Goal: Information Seeking & Learning: Check status

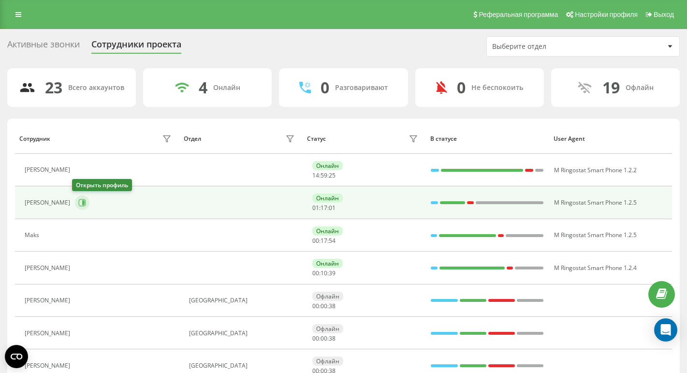
click at [79, 204] on icon at bounding box center [82, 203] width 8 height 8
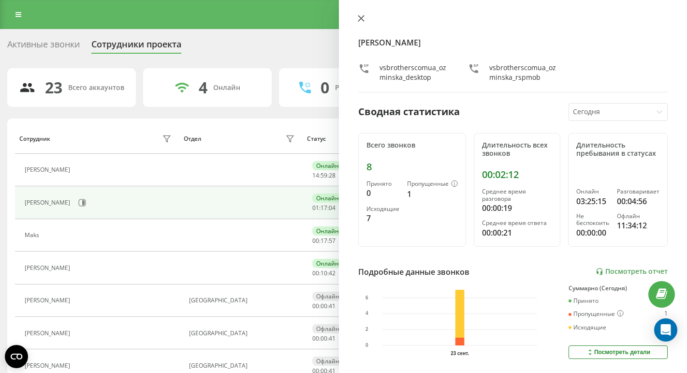
click at [361, 20] on icon at bounding box center [361, 18] width 7 height 7
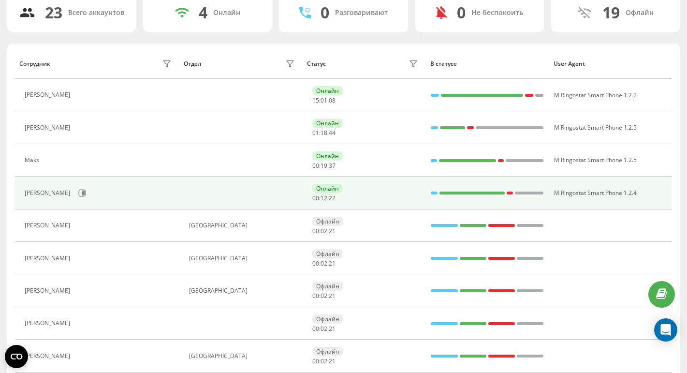
scroll to position [83, 0]
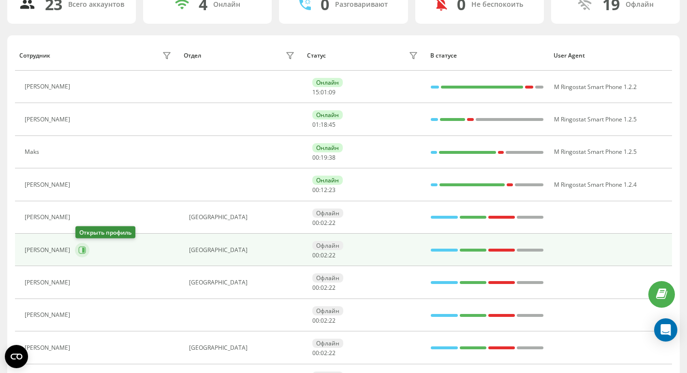
click at [84, 245] on button at bounding box center [82, 250] width 15 height 15
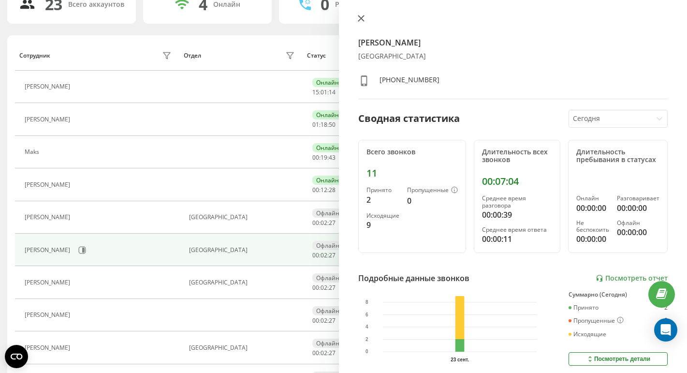
click at [361, 18] on icon at bounding box center [361, 18] width 6 height 6
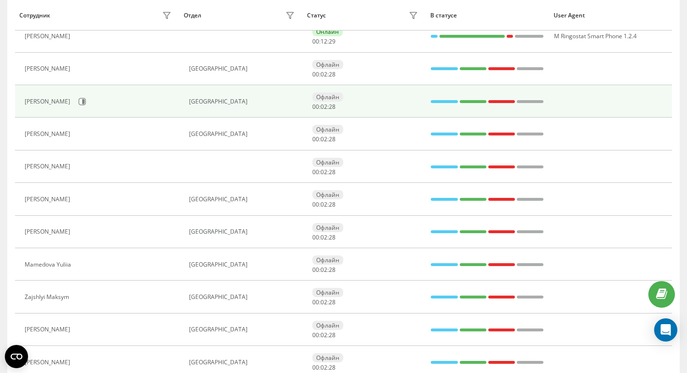
scroll to position [237, 0]
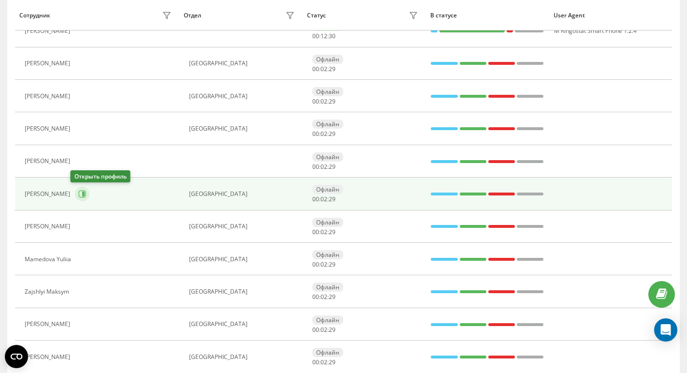
click at [78, 192] on icon at bounding box center [82, 194] width 8 height 8
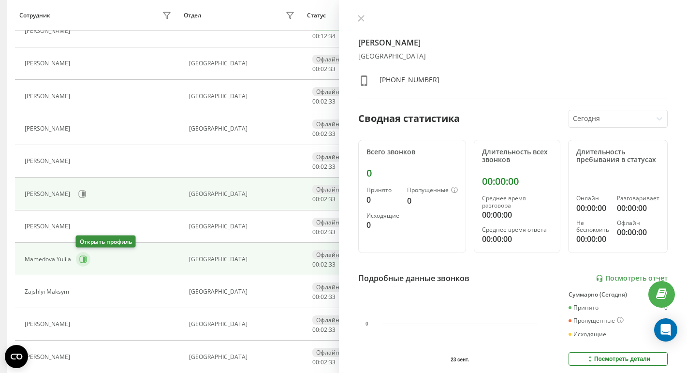
click at [82, 261] on icon at bounding box center [83, 259] width 8 height 8
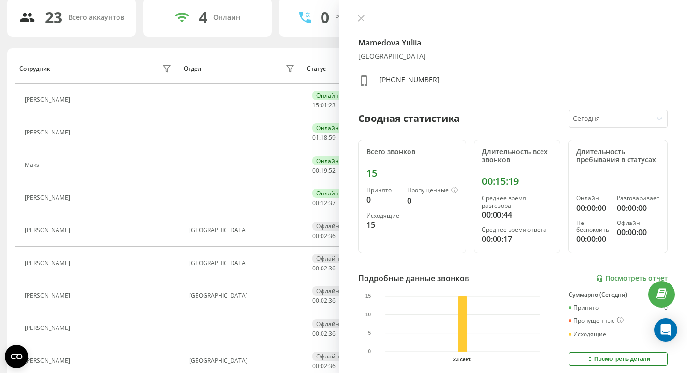
scroll to position [65, 0]
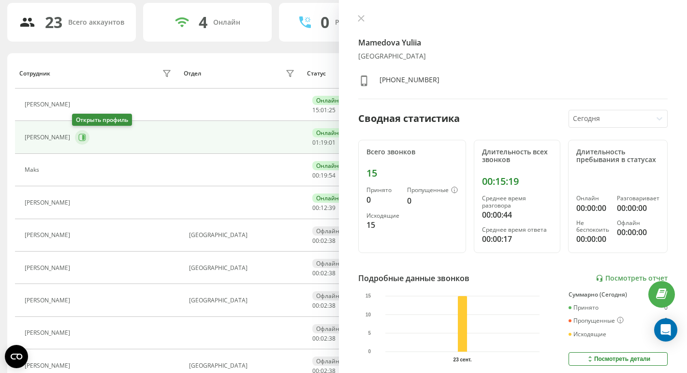
click at [84, 142] on button at bounding box center [82, 137] width 15 height 15
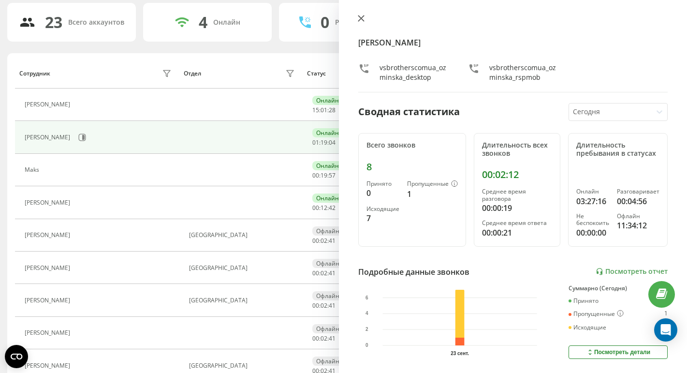
click at [362, 18] on icon at bounding box center [361, 18] width 7 height 7
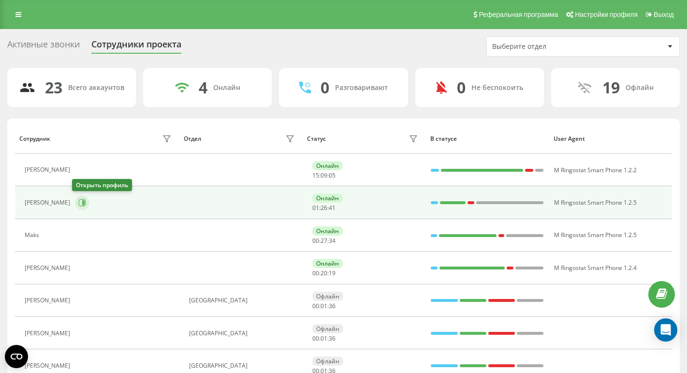
click at [80, 199] on icon at bounding box center [82, 203] width 8 height 8
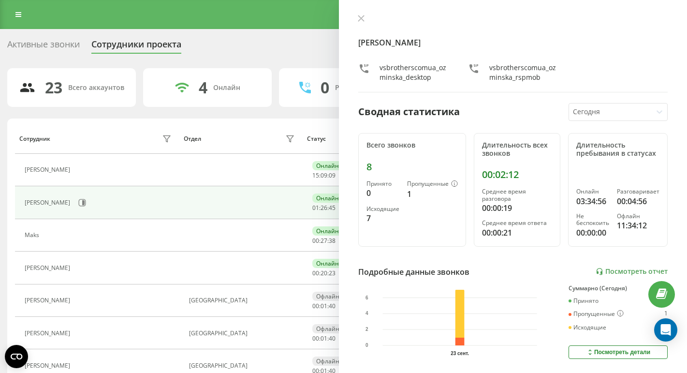
click at [362, 17] on icon at bounding box center [361, 18] width 7 height 7
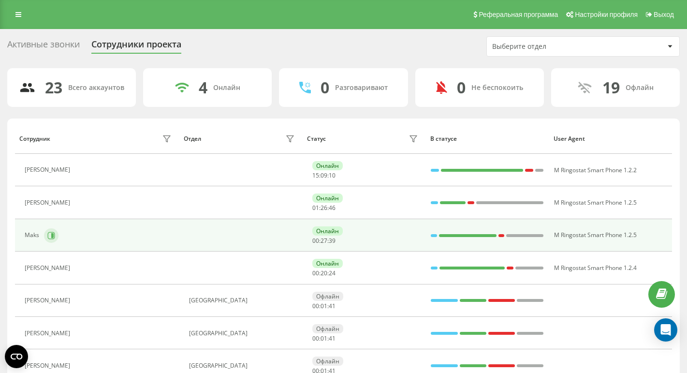
click at [54, 234] on icon at bounding box center [51, 235] width 7 height 7
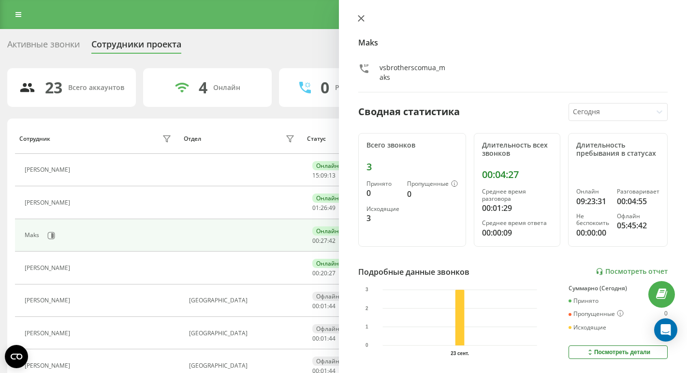
click at [361, 17] on icon at bounding box center [361, 18] width 7 height 7
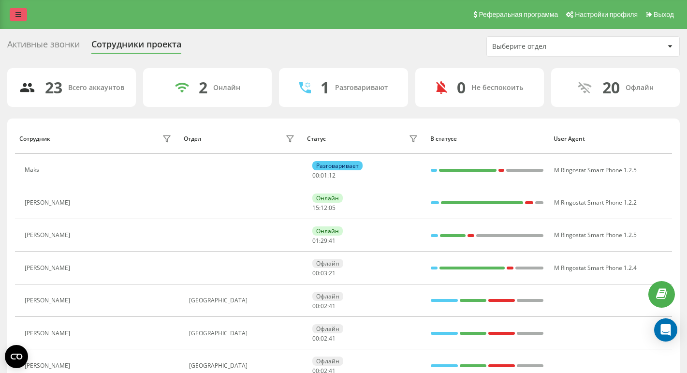
click at [17, 20] on link at bounding box center [18, 15] width 17 height 14
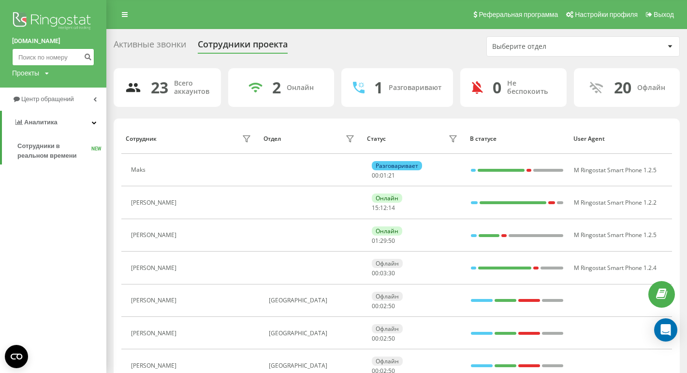
click at [64, 54] on input at bounding box center [53, 56] width 82 height 17
paste input "+48 505 367 676"
click at [22, 58] on input "+48 505 367 676" at bounding box center [53, 56] width 82 height 17
type input "48 505 367 676"
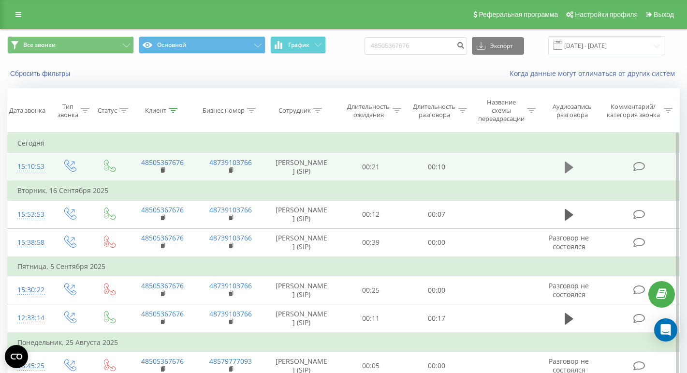
click at [568, 164] on icon at bounding box center [569, 167] width 9 height 12
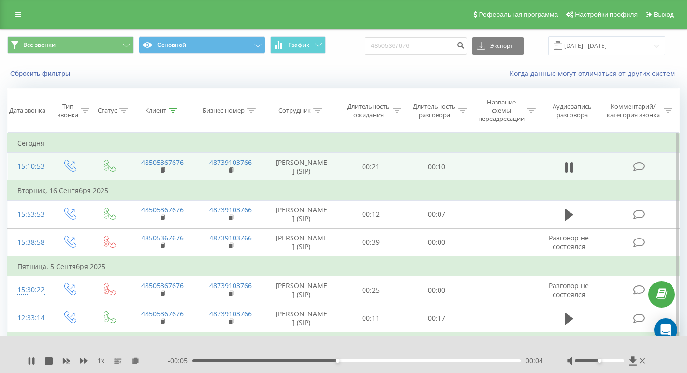
scroll to position [1, 0]
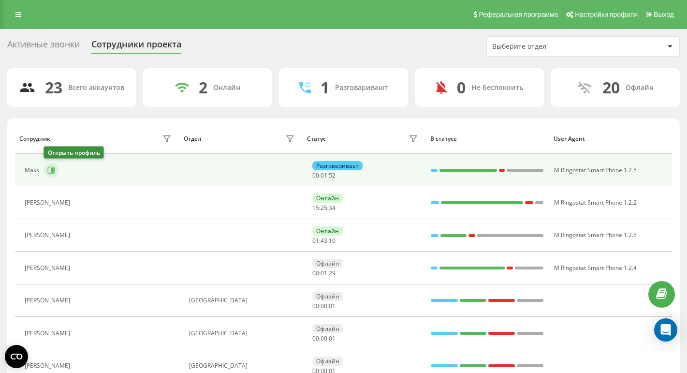
click at [48, 173] on icon at bounding box center [51, 169] width 7 height 7
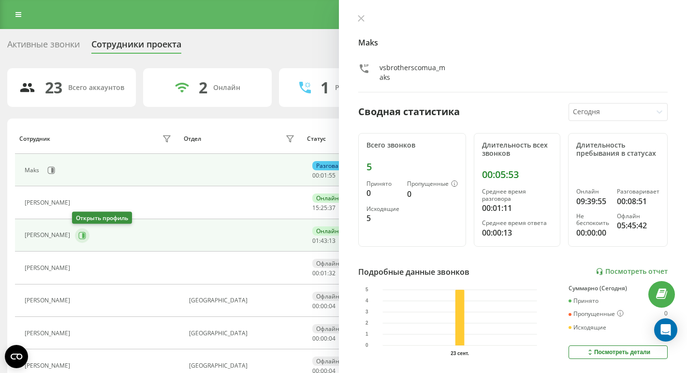
click at [79, 235] on icon at bounding box center [82, 236] width 8 height 8
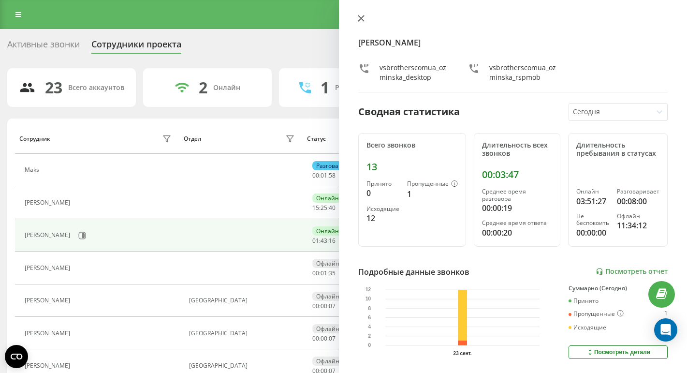
click at [363, 19] on icon at bounding box center [361, 18] width 6 height 6
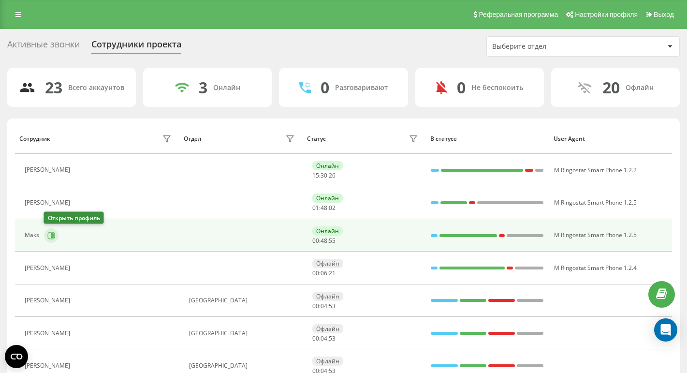
click at [57, 233] on button at bounding box center [51, 235] width 15 height 15
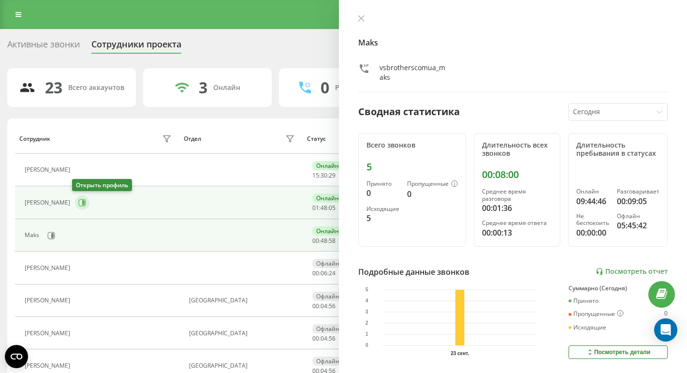
click at [82, 205] on icon at bounding box center [83, 202] width 2 height 5
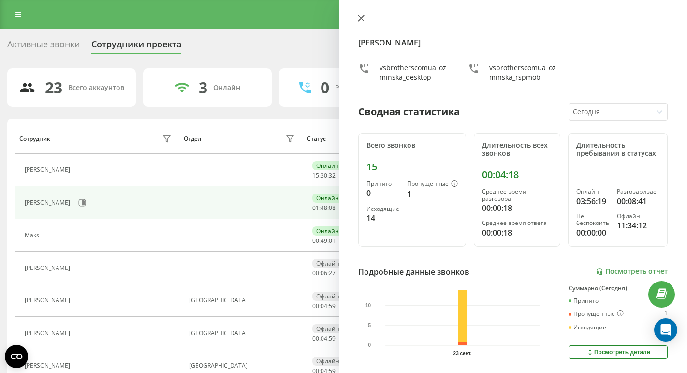
click at [360, 20] on icon at bounding box center [361, 18] width 6 height 6
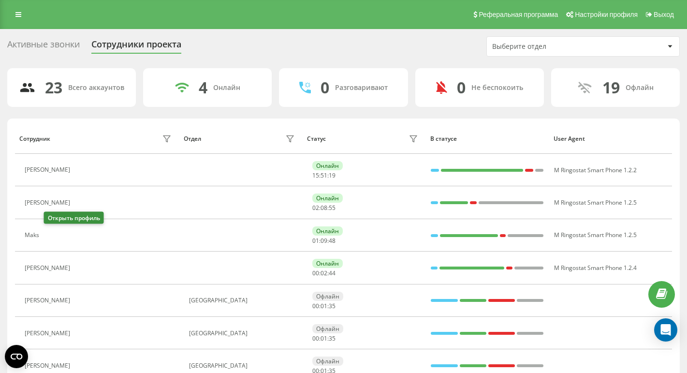
click at [51, 230] on button at bounding box center [50, 237] width 12 height 14
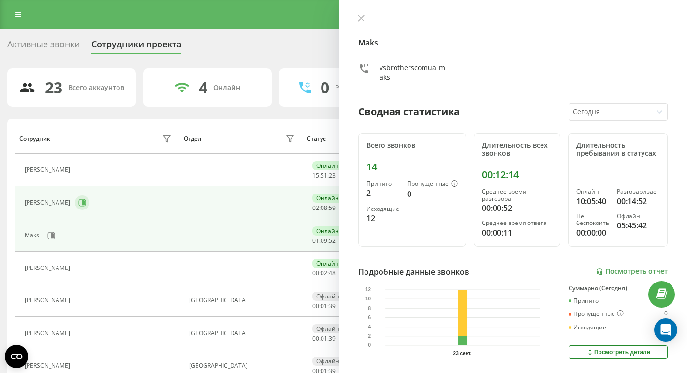
click at [78, 200] on icon at bounding box center [82, 203] width 8 height 8
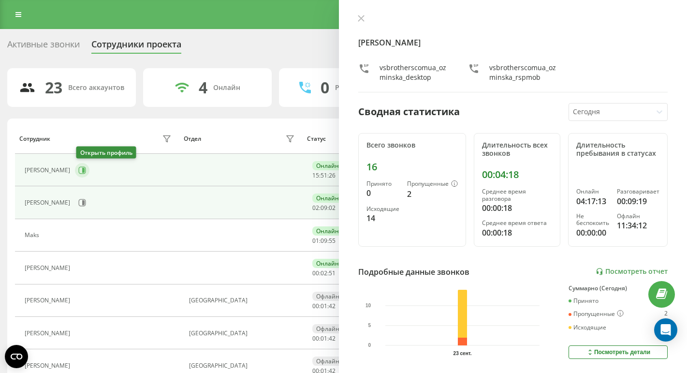
click at [83, 170] on icon at bounding box center [82, 170] width 8 height 8
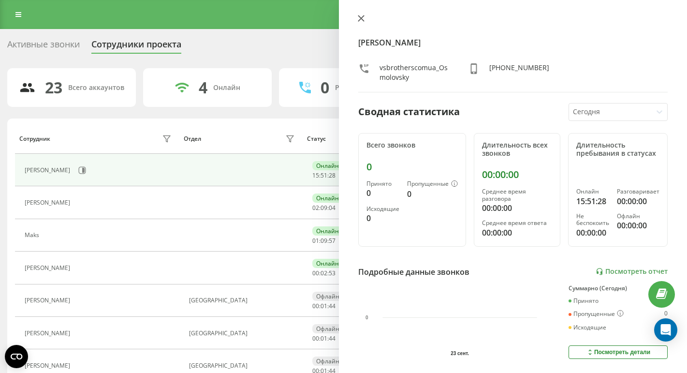
click at [360, 19] on icon at bounding box center [361, 18] width 6 height 6
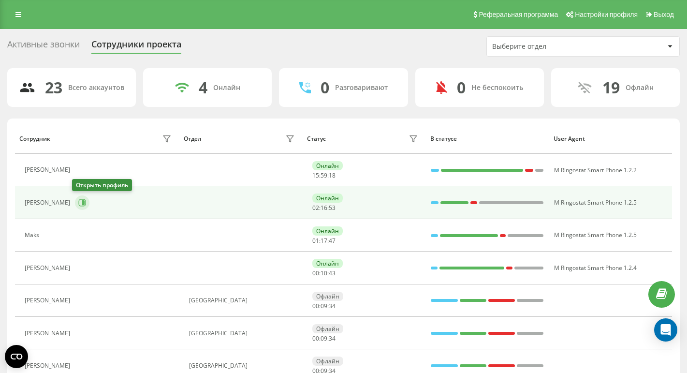
click at [82, 201] on icon at bounding box center [83, 202] width 2 height 5
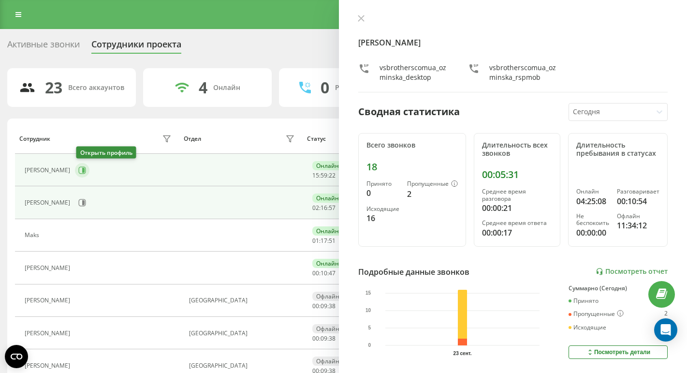
click at [85, 172] on icon at bounding box center [83, 170] width 2 height 5
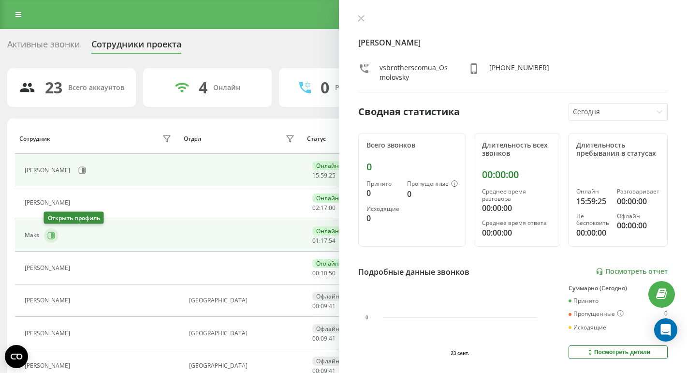
click at [52, 235] on icon at bounding box center [52, 235] width 2 height 5
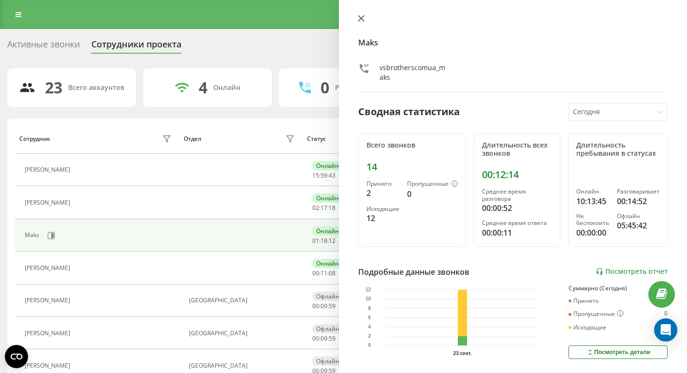
click at [359, 17] on icon at bounding box center [361, 18] width 7 height 7
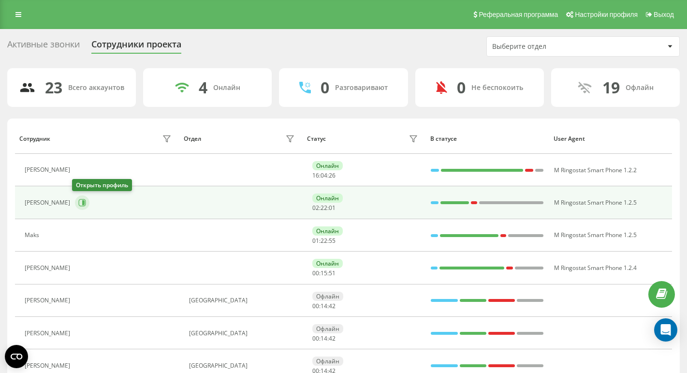
click at [82, 201] on icon at bounding box center [83, 202] width 2 height 5
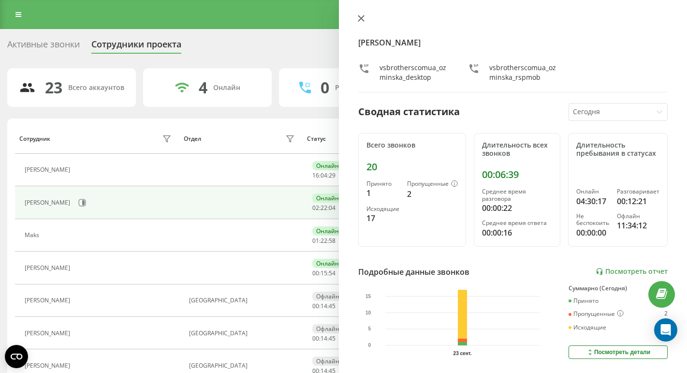
click at [363, 17] on icon at bounding box center [361, 18] width 6 height 6
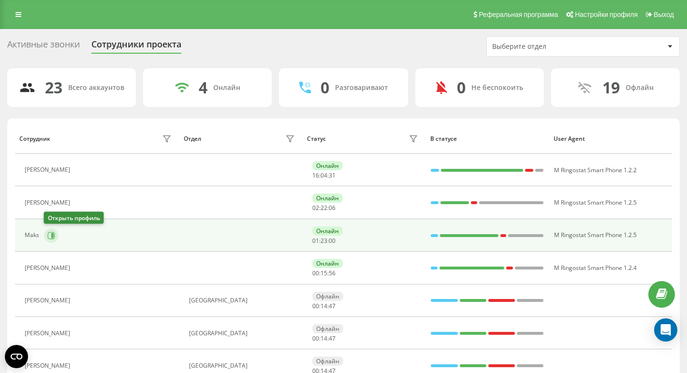
click at [54, 234] on icon at bounding box center [51, 236] width 8 height 8
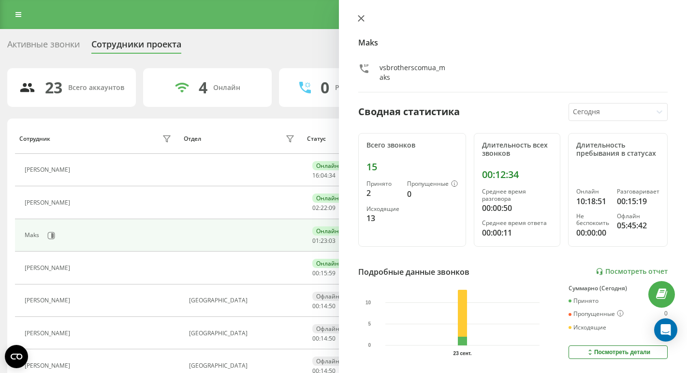
click at [360, 16] on icon at bounding box center [361, 18] width 6 height 6
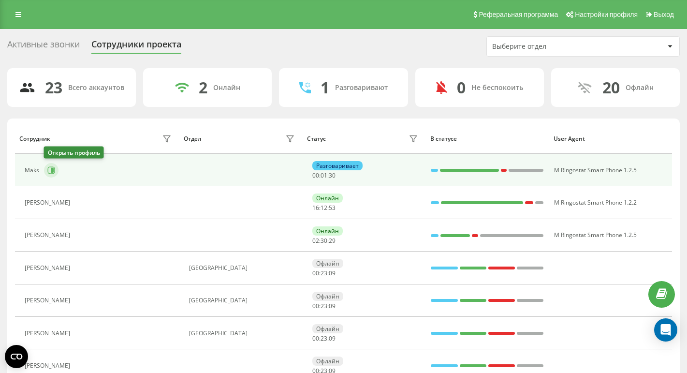
click at [48, 169] on icon at bounding box center [51, 170] width 8 height 8
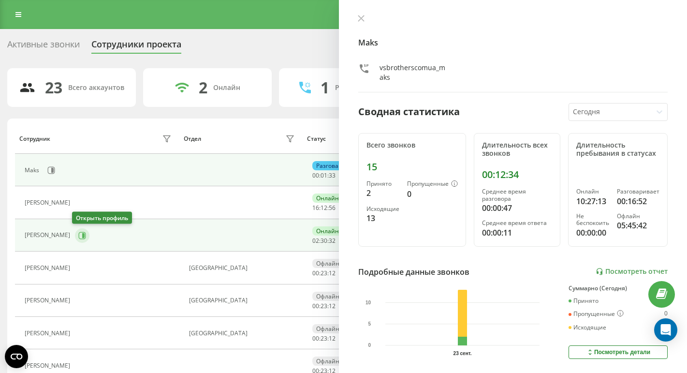
click at [79, 235] on icon at bounding box center [82, 236] width 8 height 8
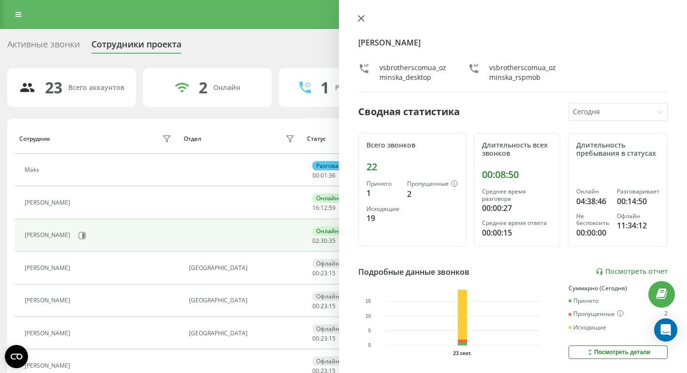
click at [361, 20] on icon at bounding box center [361, 18] width 7 height 7
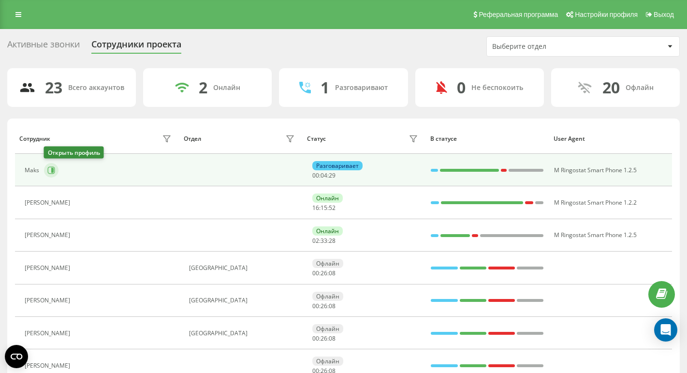
click at [50, 167] on icon at bounding box center [51, 170] width 8 height 8
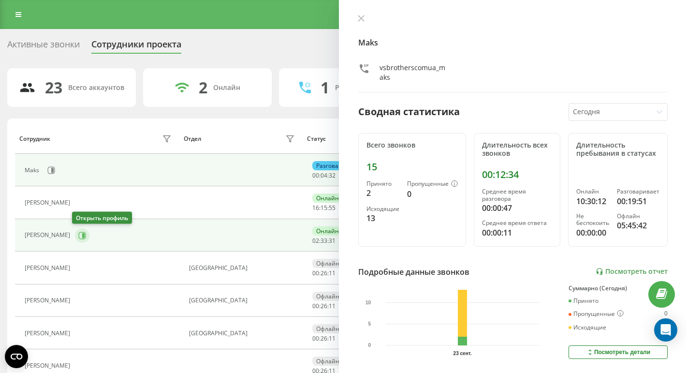
click at [78, 236] on icon at bounding box center [82, 236] width 8 height 8
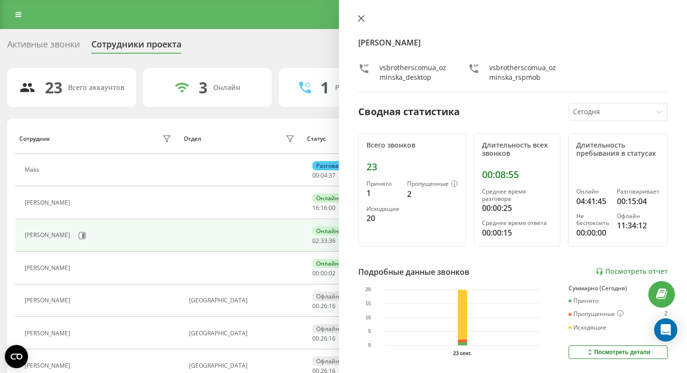
click at [362, 17] on icon at bounding box center [361, 18] width 6 height 6
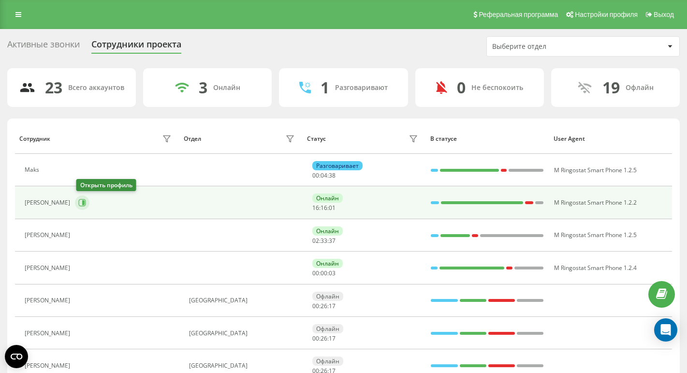
click at [81, 206] on button at bounding box center [82, 202] width 15 height 15
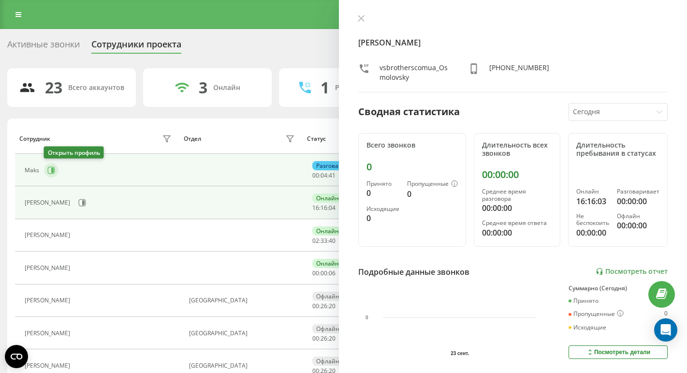
click at [53, 166] on icon at bounding box center [51, 169] width 7 height 7
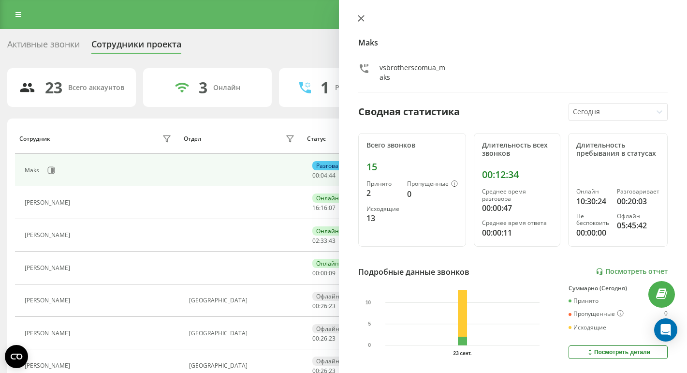
click at [360, 19] on icon at bounding box center [361, 18] width 6 height 6
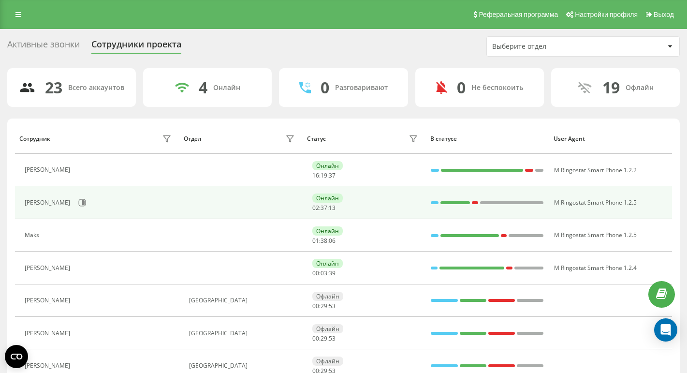
click at [73, 210] on div "[PERSON_NAME]" at bounding box center [99, 202] width 149 height 16
click at [82, 200] on icon at bounding box center [83, 202] width 2 height 5
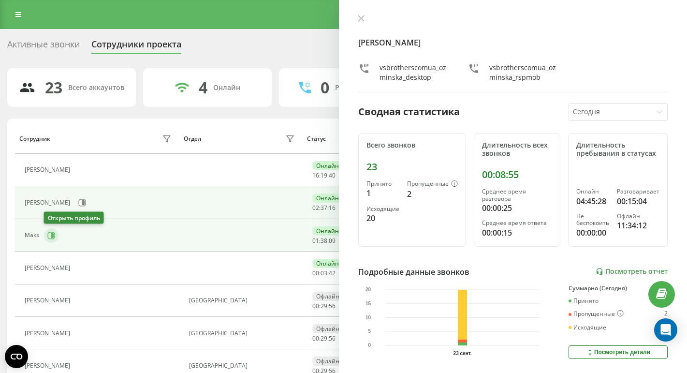
click at [52, 235] on icon at bounding box center [52, 235] width 2 height 5
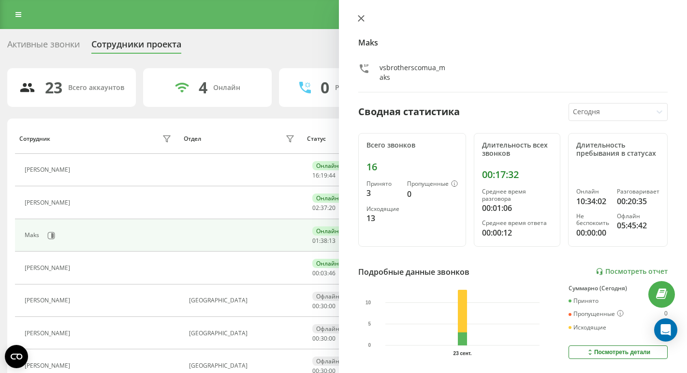
click at [359, 17] on icon at bounding box center [361, 18] width 6 height 6
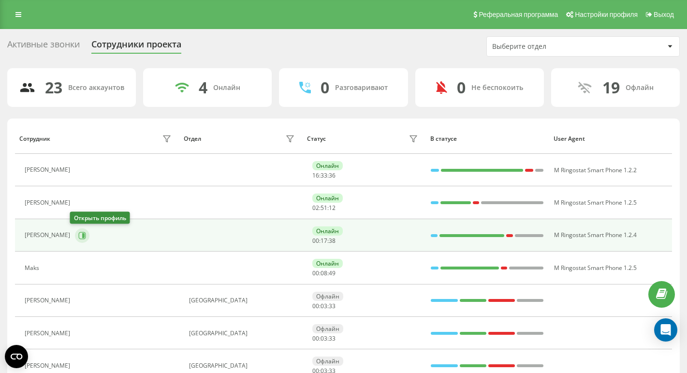
click at [82, 236] on icon at bounding box center [83, 235] width 2 height 5
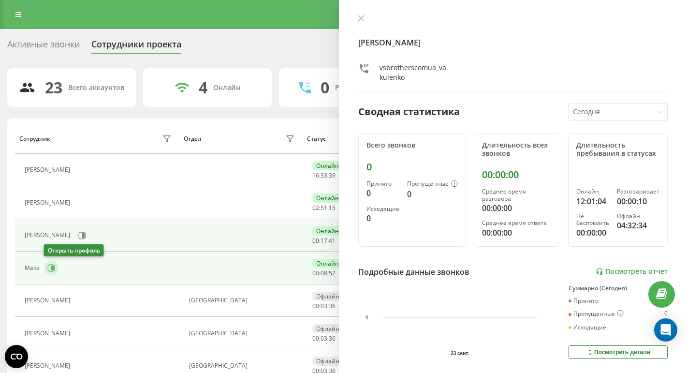
click at [52, 264] on icon at bounding box center [51, 267] width 7 height 7
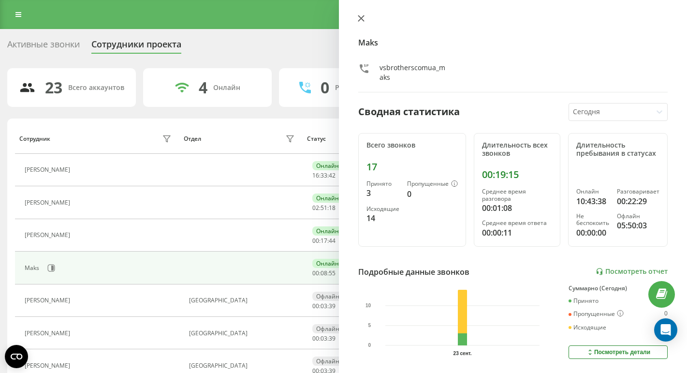
click at [360, 15] on icon at bounding box center [361, 18] width 7 height 7
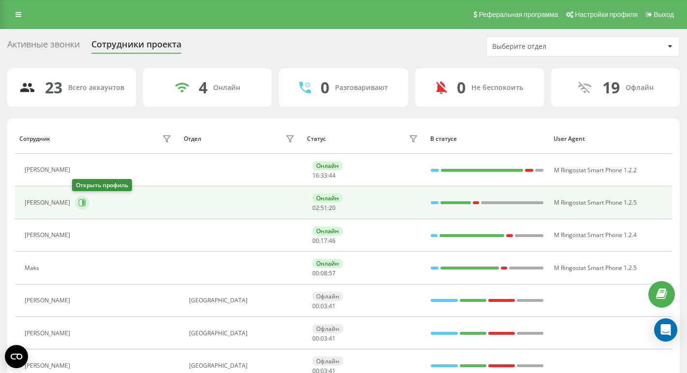
click at [82, 204] on icon at bounding box center [83, 202] width 2 height 5
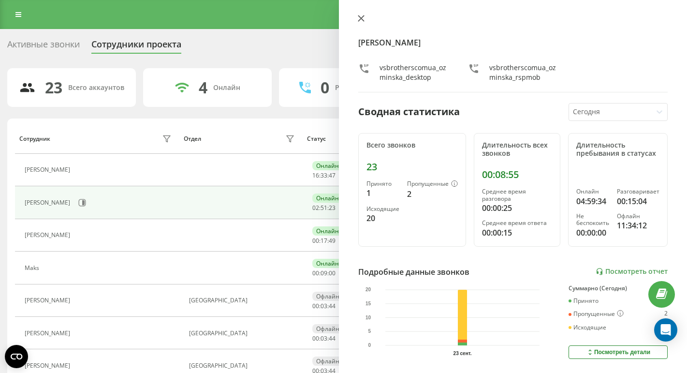
click at [361, 18] on icon at bounding box center [361, 18] width 6 height 6
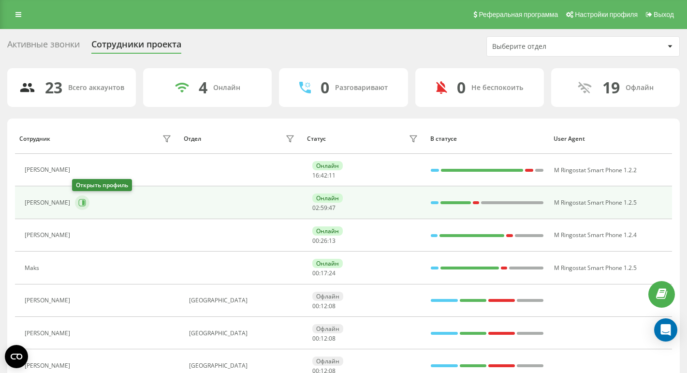
click at [78, 200] on icon at bounding box center [82, 203] width 8 height 8
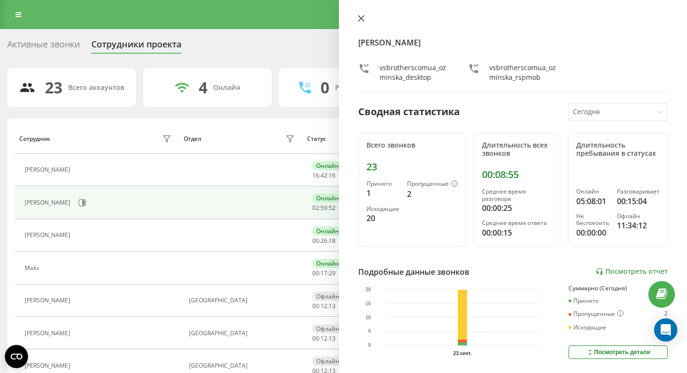
click at [362, 17] on icon at bounding box center [361, 18] width 6 height 6
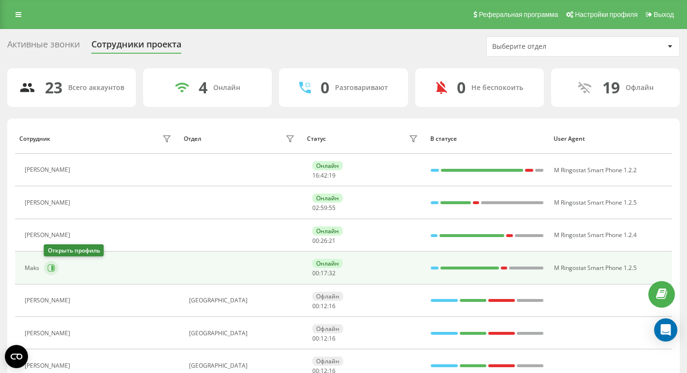
click at [50, 267] on icon at bounding box center [51, 268] width 8 height 8
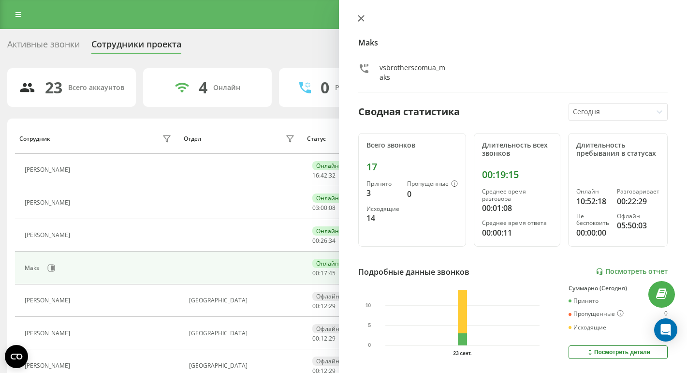
click at [361, 19] on icon at bounding box center [361, 18] width 7 height 7
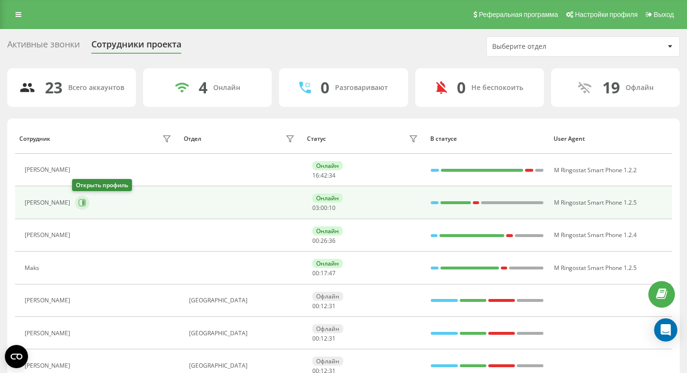
click at [79, 204] on icon at bounding box center [82, 202] width 7 height 7
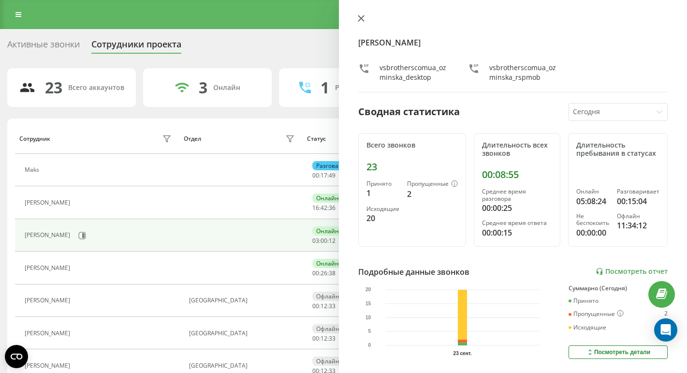
click at [361, 15] on icon at bounding box center [361, 18] width 7 height 7
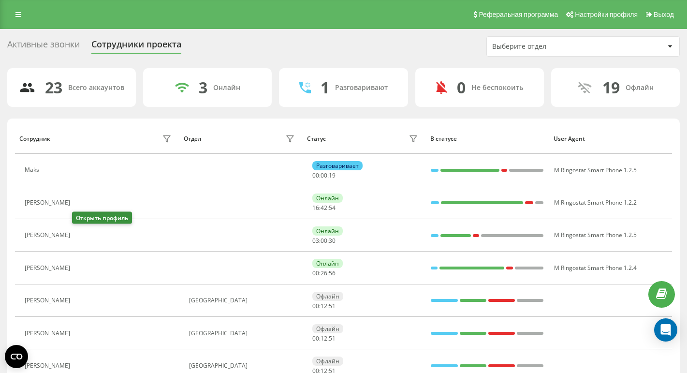
click at [81, 235] on icon at bounding box center [82, 235] width 2 height 5
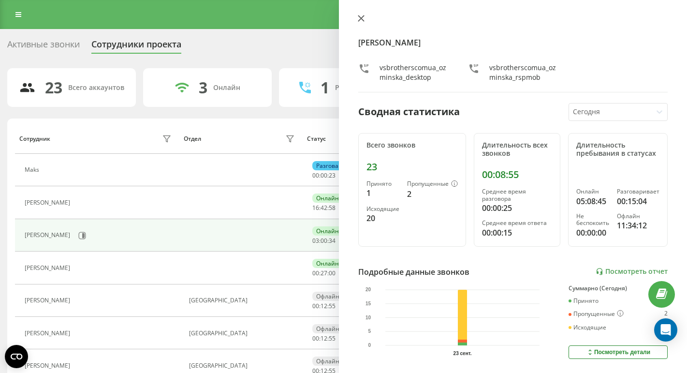
click at [359, 16] on icon at bounding box center [361, 18] width 6 height 6
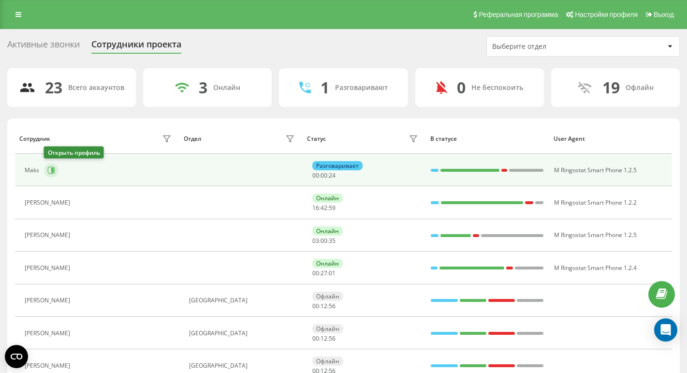
click at [51, 166] on icon at bounding box center [51, 169] width 7 height 7
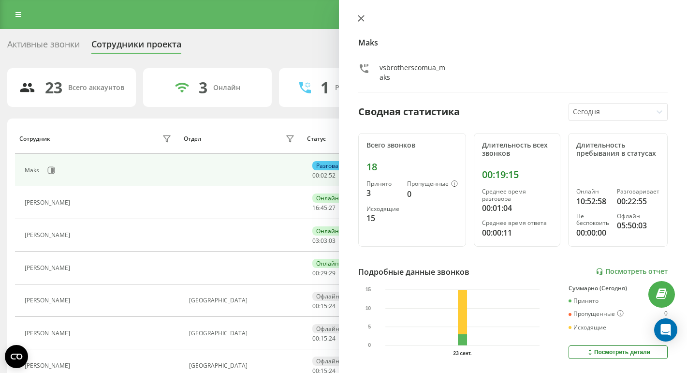
click at [362, 16] on icon at bounding box center [361, 18] width 7 height 7
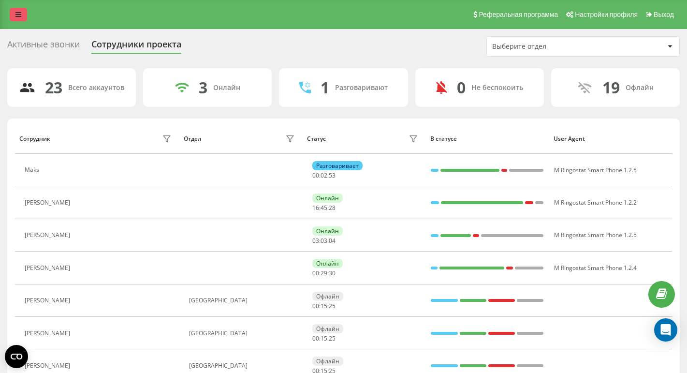
click at [19, 15] on icon at bounding box center [18, 14] width 6 height 7
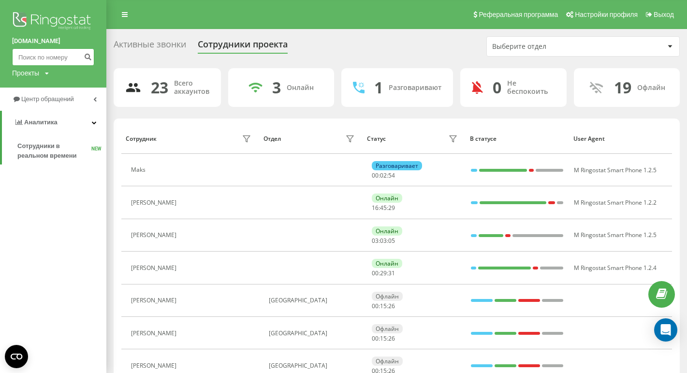
click at [44, 59] on input at bounding box center [53, 56] width 82 height 17
paste input "+48 516 339 027"
click at [24, 57] on input "+48 516 339 027" at bounding box center [53, 56] width 82 height 17
type input "48 516 339 027"
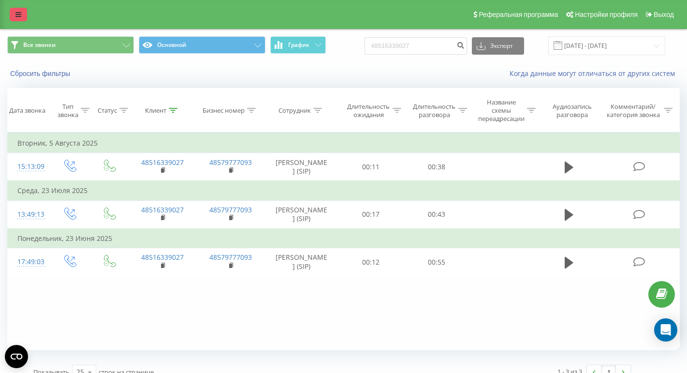
click at [15, 12] on icon at bounding box center [18, 14] width 6 height 7
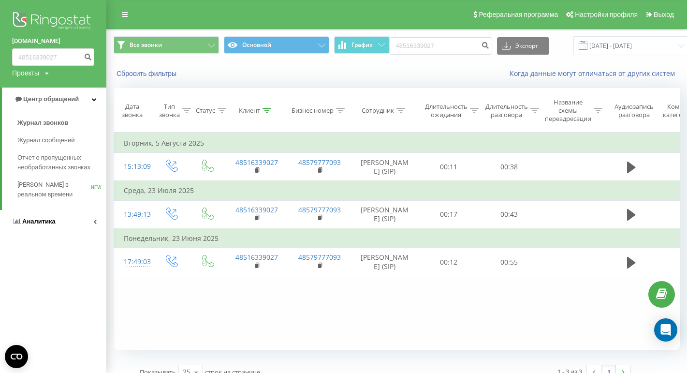
click at [29, 219] on span "Аналитика" at bounding box center [38, 221] width 33 height 7
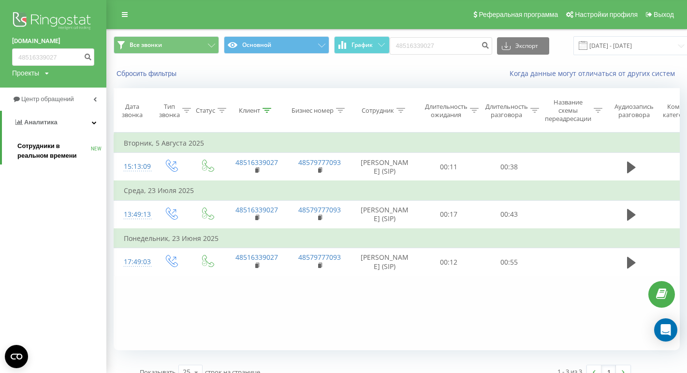
click at [33, 153] on span "Сотрудники в реальном времени" at bounding box center [53, 150] width 73 height 19
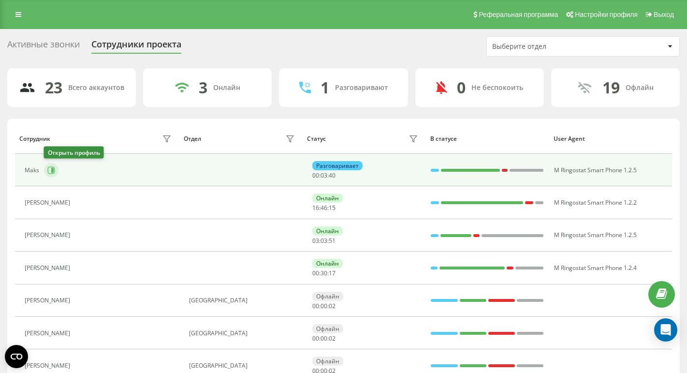
click at [51, 171] on icon at bounding box center [52, 170] width 2 height 5
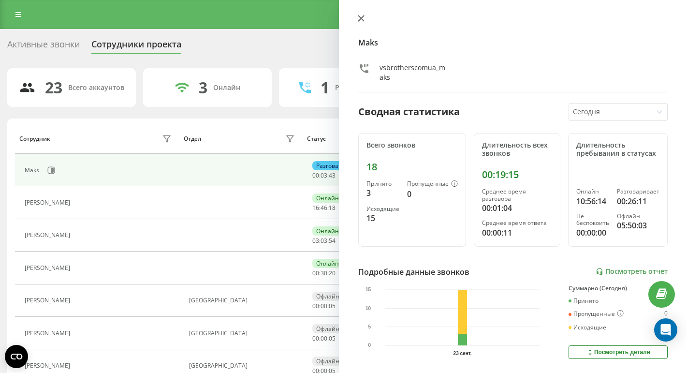
click at [362, 15] on icon at bounding box center [361, 18] width 7 height 7
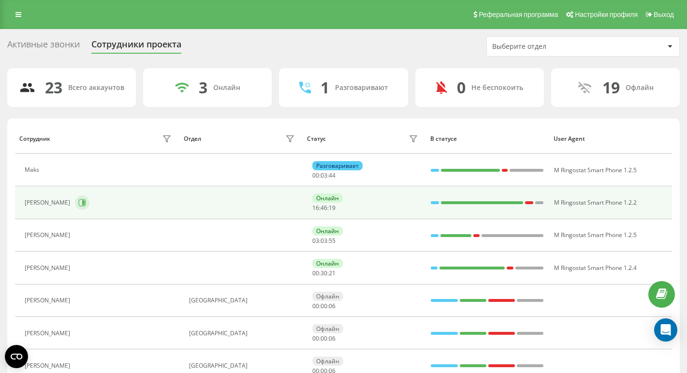
click at [81, 207] on button at bounding box center [82, 202] width 15 height 15
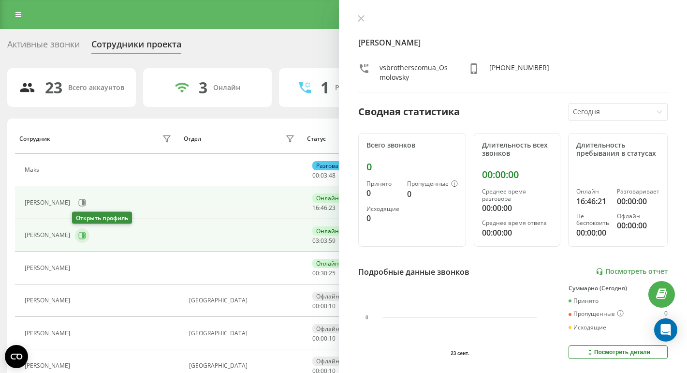
click at [82, 234] on icon at bounding box center [83, 235] width 2 height 5
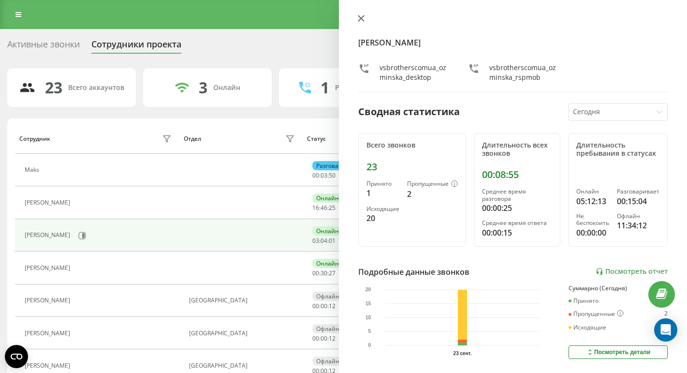
click at [360, 16] on icon at bounding box center [361, 18] width 7 height 7
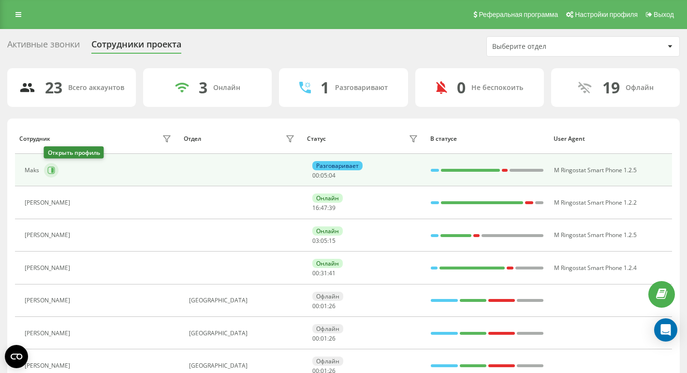
click at [49, 170] on icon at bounding box center [51, 170] width 8 height 8
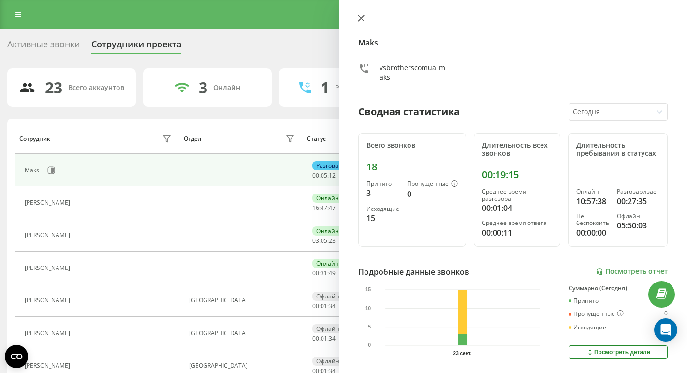
click at [362, 16] on icon at bounding box center [361, 18] width 7 height 7
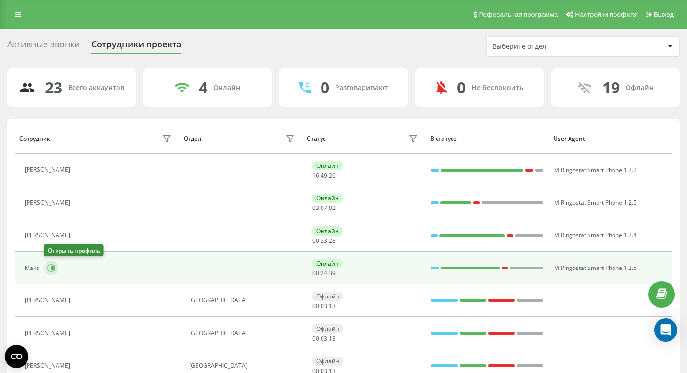
click at [47, 267] on icon at bounding box center [51, 268] width 8 height 8
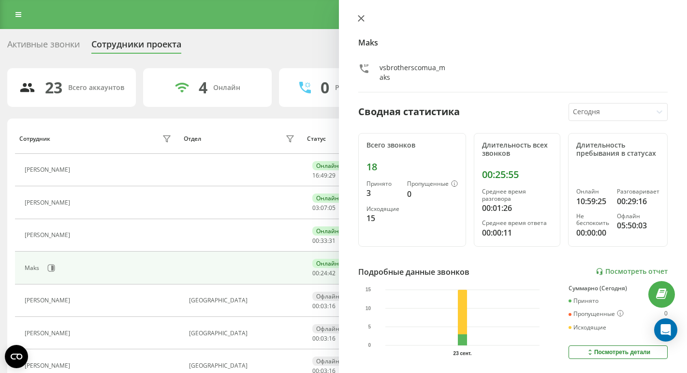
click at [362, 15] on icon at bounding box center [361, 18] width 7 height 7
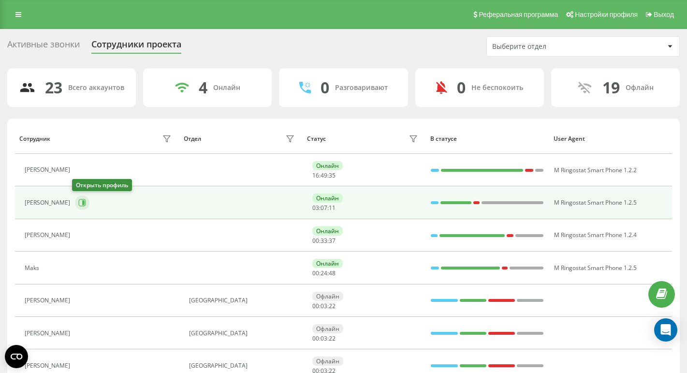
click at [78, 203] on icon at bounding box center [82, 203] width 8 height 8
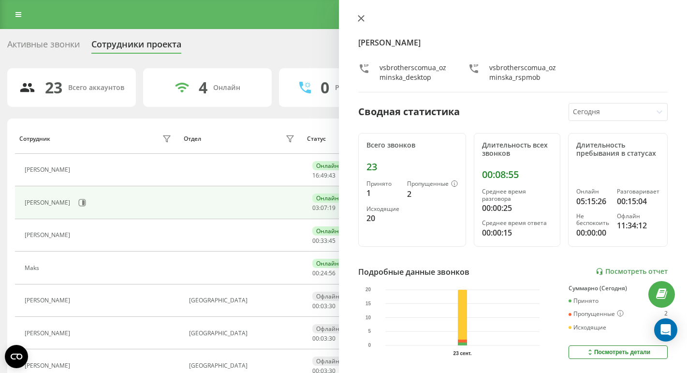
click at [362, 17] on icon at bounding box center [361, 18] width 7 height 7
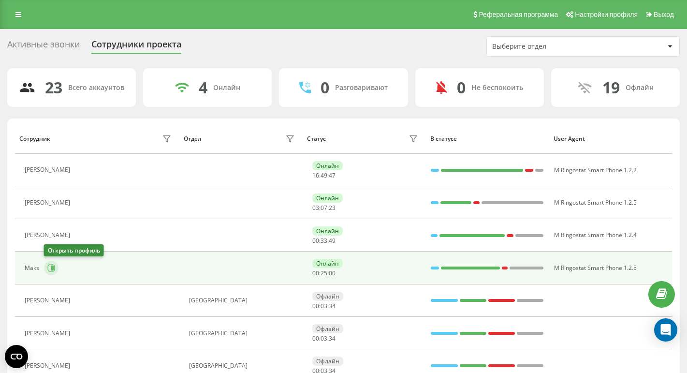
click at [51, 267] on icon at bounding box center [52, 267] width 2 height 5
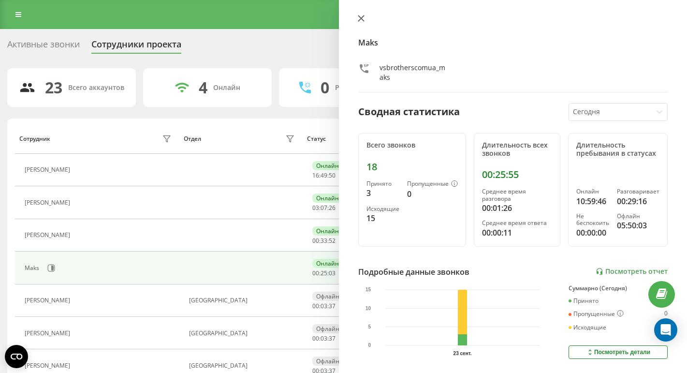
click at [362, 16] on icon at bounding box center [361, 18] width 6 height 6
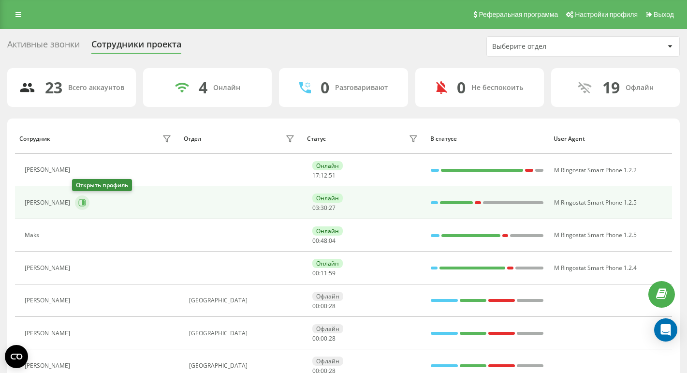
click at [78, 204] on icon at bounding box center [82, 203] width 8 height 8
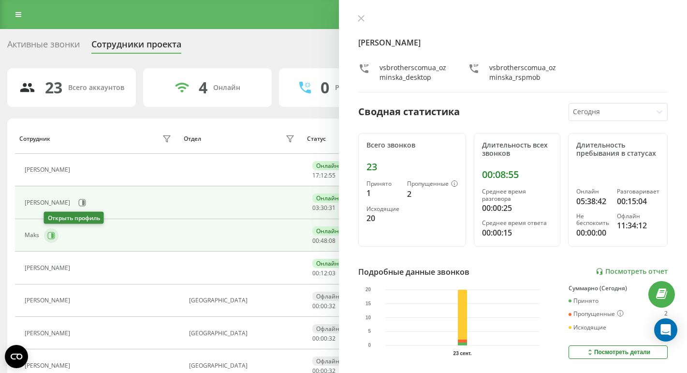
click at [50, 237] on icon at bounding box center [51, 236] width 8 height 8
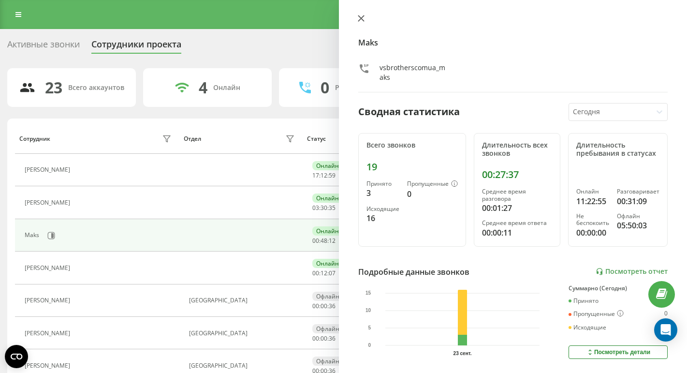
click at [361, 20] on icon at bounding box center [361, 18] width 7 height 7
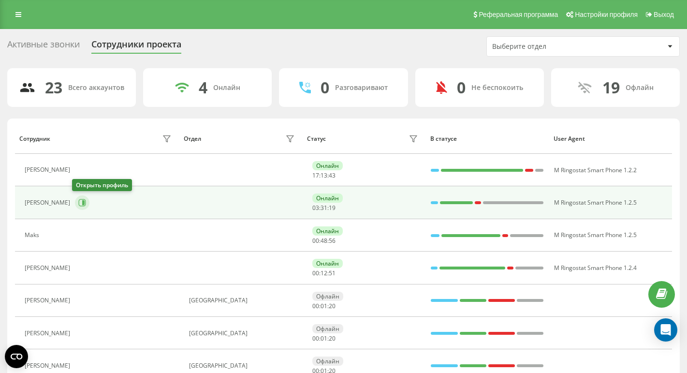
click at [79, 199] on icon at bounding box center [82, 203] width 8 height 8
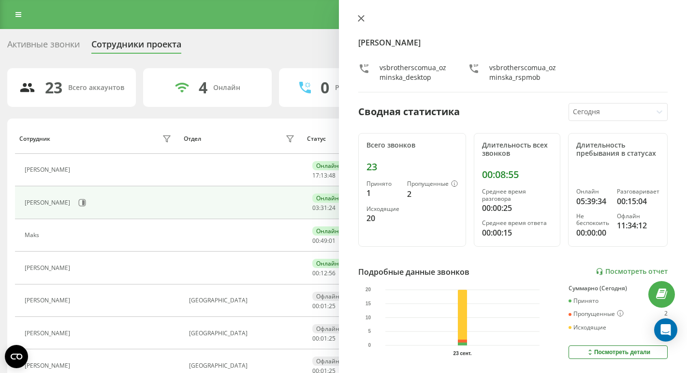
click at [360, 16] on icon at bounding box center [361, 18] width 7 height 7
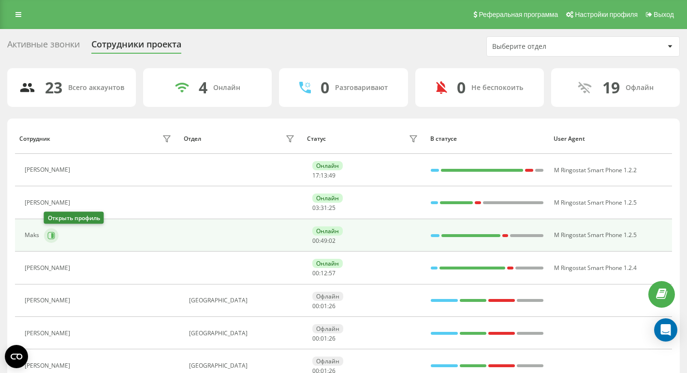
click at [56, 236] on button at bounding box center [51, 235] width 15 height 15
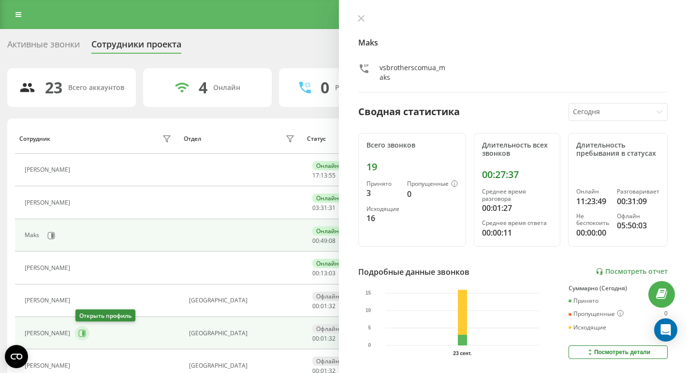
click at [81, 330] on icon at bounding box center [82, 332] width 7 height 7
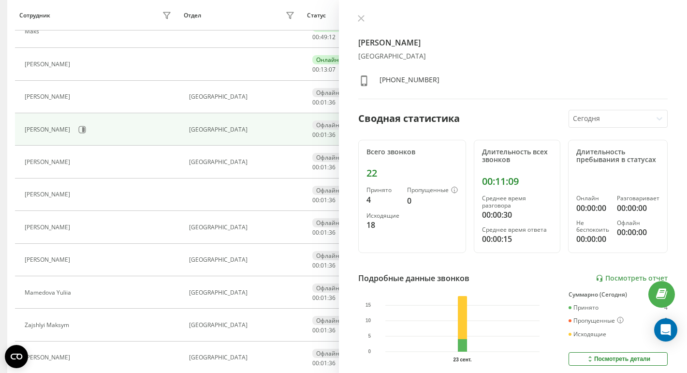
scroll to position [204, 0]
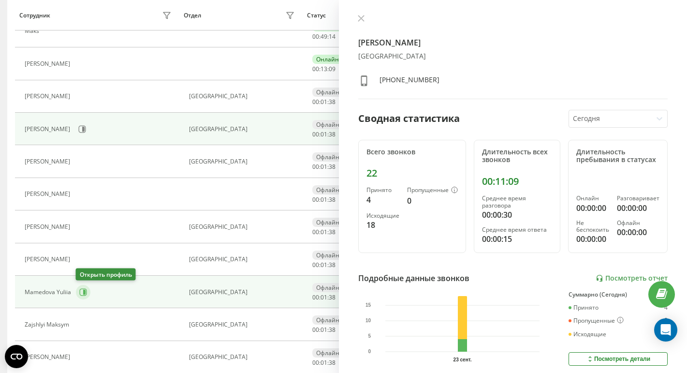
click at [79, 291] on icon at bounding box center [83, 292] width 8 height 8
click at [362, 19] on icon at bounding box center [361, 18] width 6 height 6
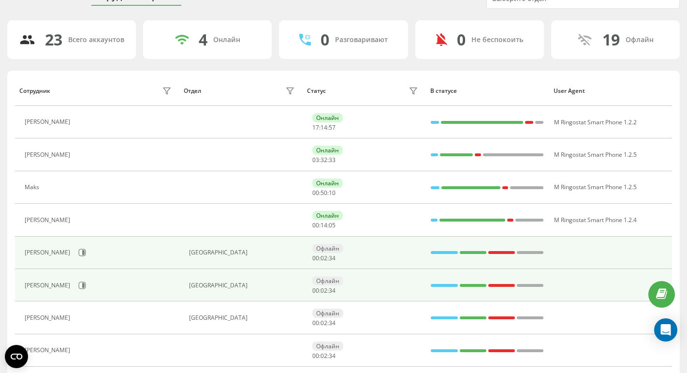
scroll to position [567, 0]
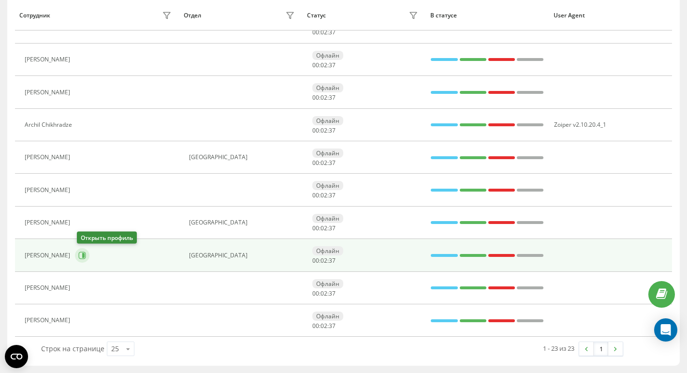
click at [80, 256] on icon at bounding box center [82, 254] width 7 height 7
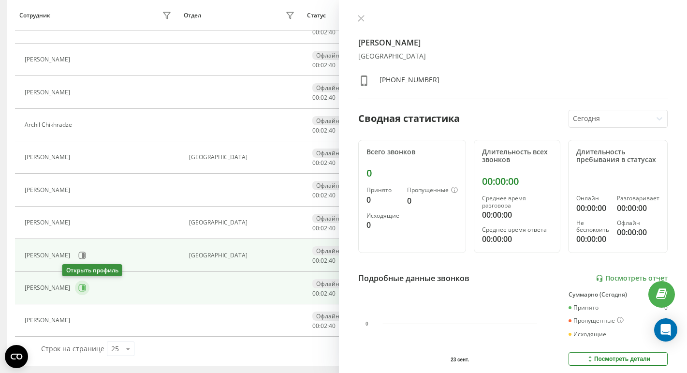
click at [82, 288] on icon at bounding box center [83, 287] width 2 height 5
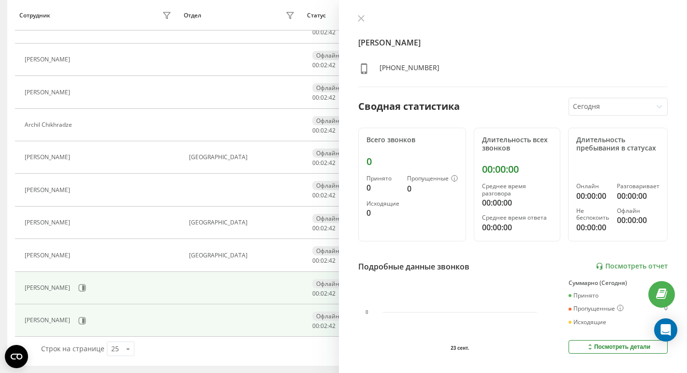
click at [85, 315] on div "[PERSON_NAME]" at bounding box center [99, 320] width 149 height 16
click at [85, 318] on icon at bounding box center [83, 320] width 2 height 5
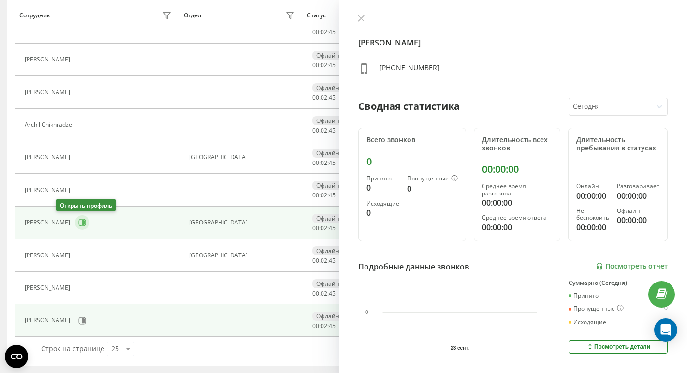
click at [79, 225] on icon at bounding box center [82, 222] width 7 height 7
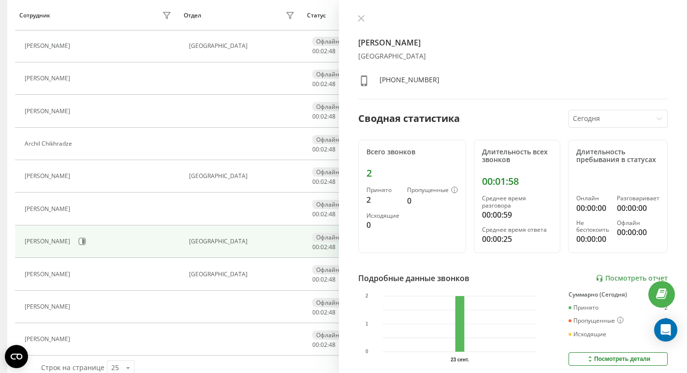
scroll to position [549, 0]
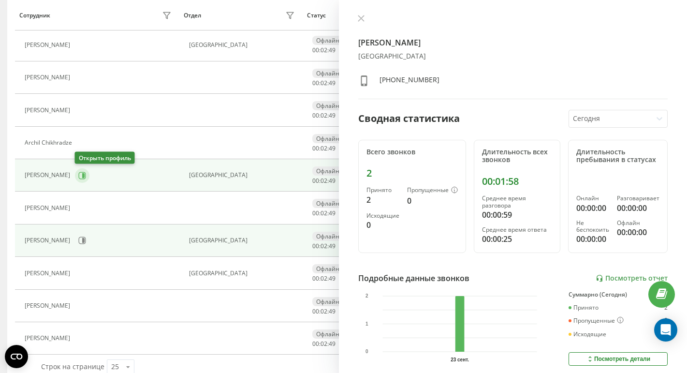
click at [84, 175] on icon at bounding box center [83, 175] width 2 height 5
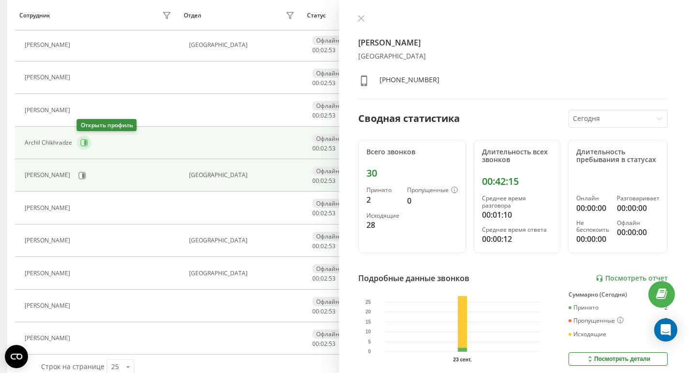
click at [88, 141] on button at bounding box center [84, 142] width 15 height 15
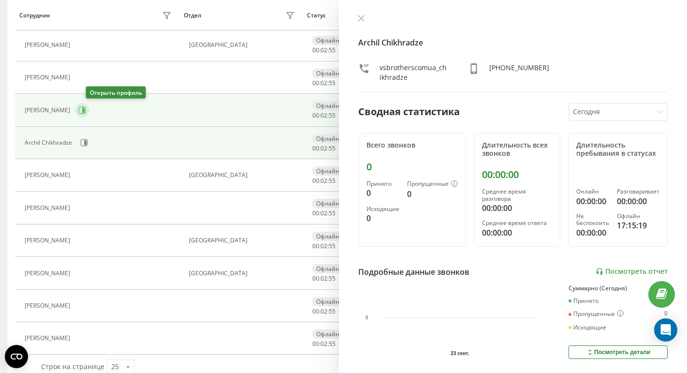
click at [86, 112] on icon at bounding box center [82, 110] width 8 height 8
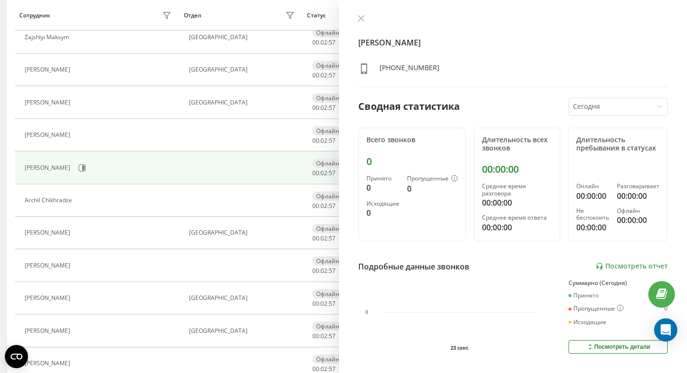
scroll to position [492, 0]
click at [87, 132] on button at bounding box center [81, 136] width 12 height 14
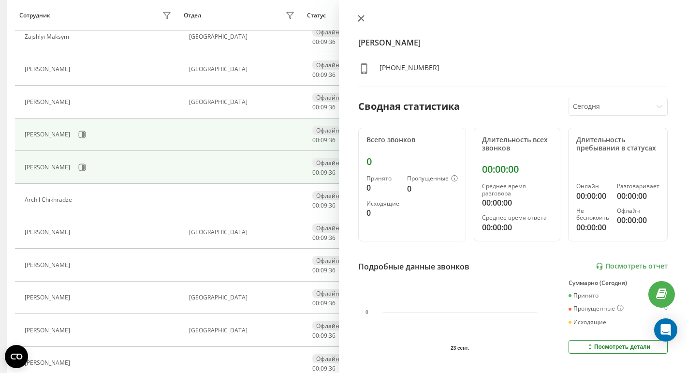
click at [360, 18] on icon at bounding box center [361, 18] width 6 height 6
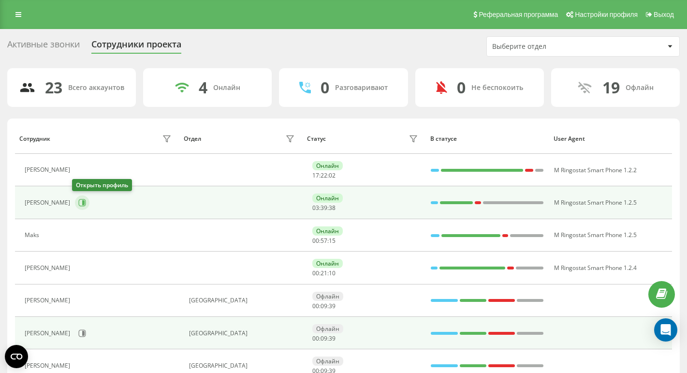
click at [79, 199] on icon at bounding box center [82, 202] width 7 height 7
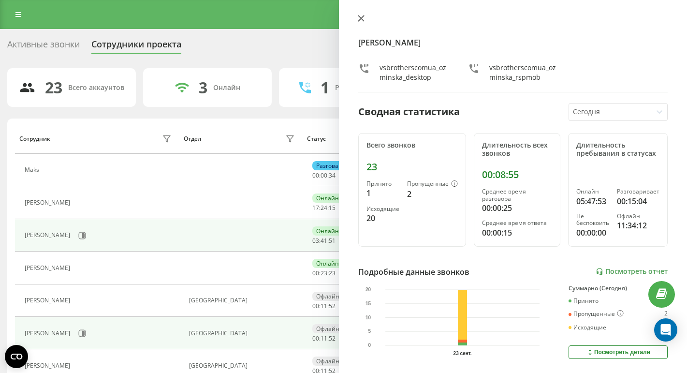
click at [361, 16] on icon at bounding box center [361, 18] width 7 height 7
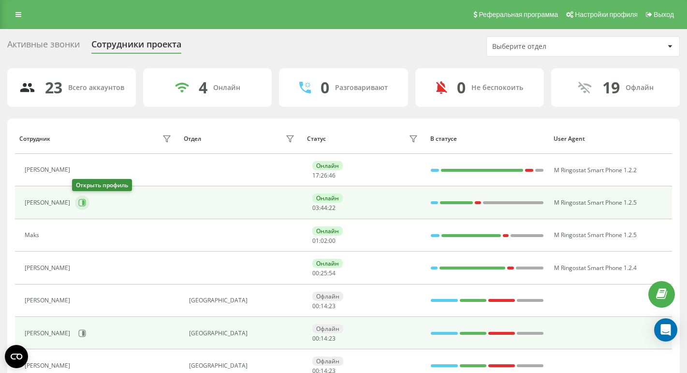
click at [84, 202] on button at bounding box center [82, 202] width 15 height 15
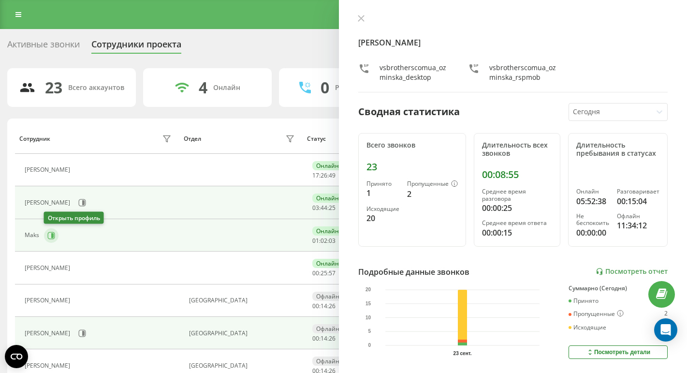
click at [54, 238] on icon at bounding box center [51, 236] width 8 height 8
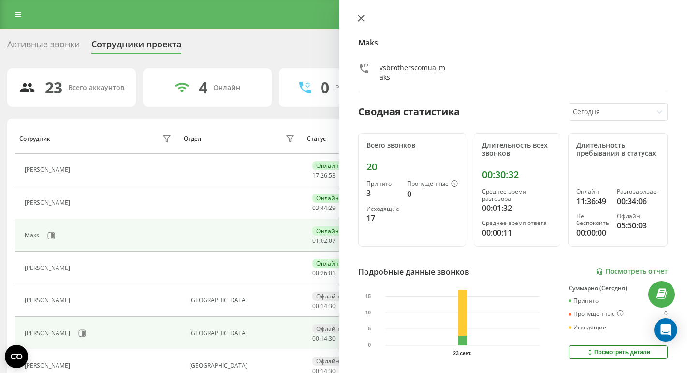
click at [363, 17] on icon at bounding box center [361, 18] width 6 height 6
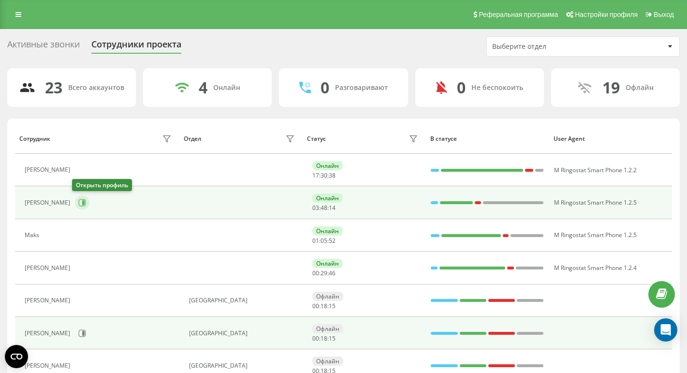
click at [79, 202] on icon at bounding box center [82, 203] width 8 height 8
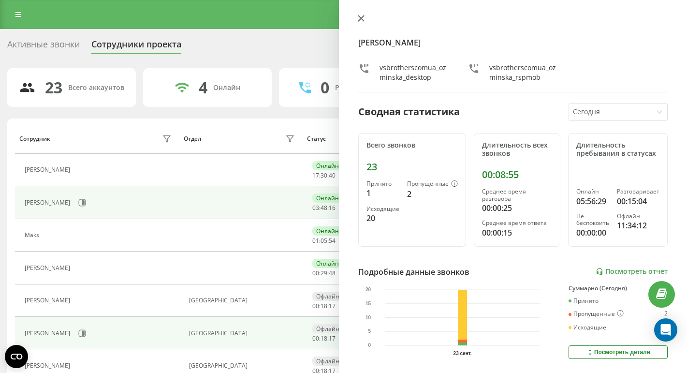
click at [359, 17] on icon at bounding box center [361, 18] width 6 height 6
